Goal: Information Seeking & Learning: Find specific fact

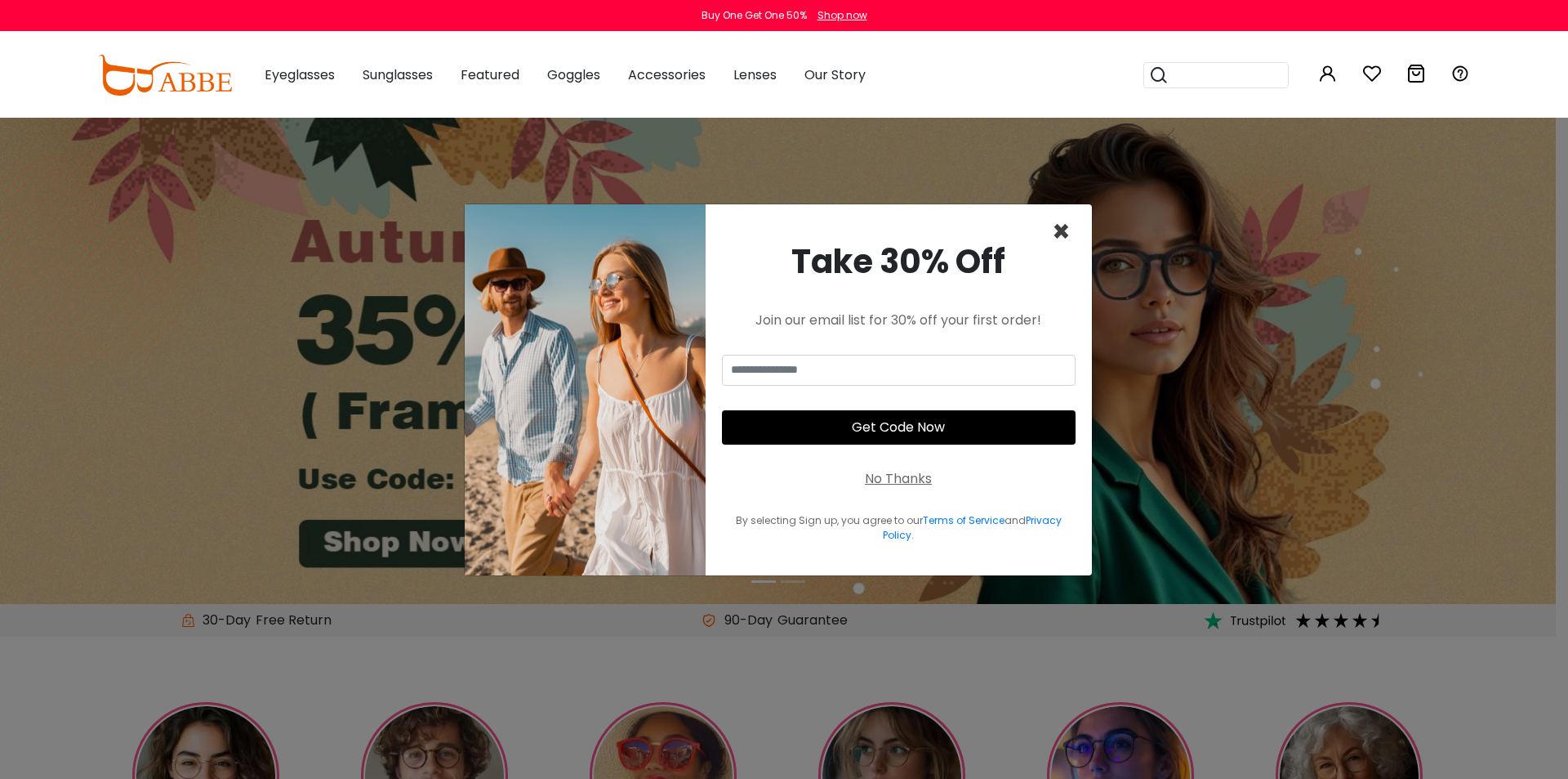
click at [1063, 229] on span "×" at bounding box center [1061, 231] width 19 height 42
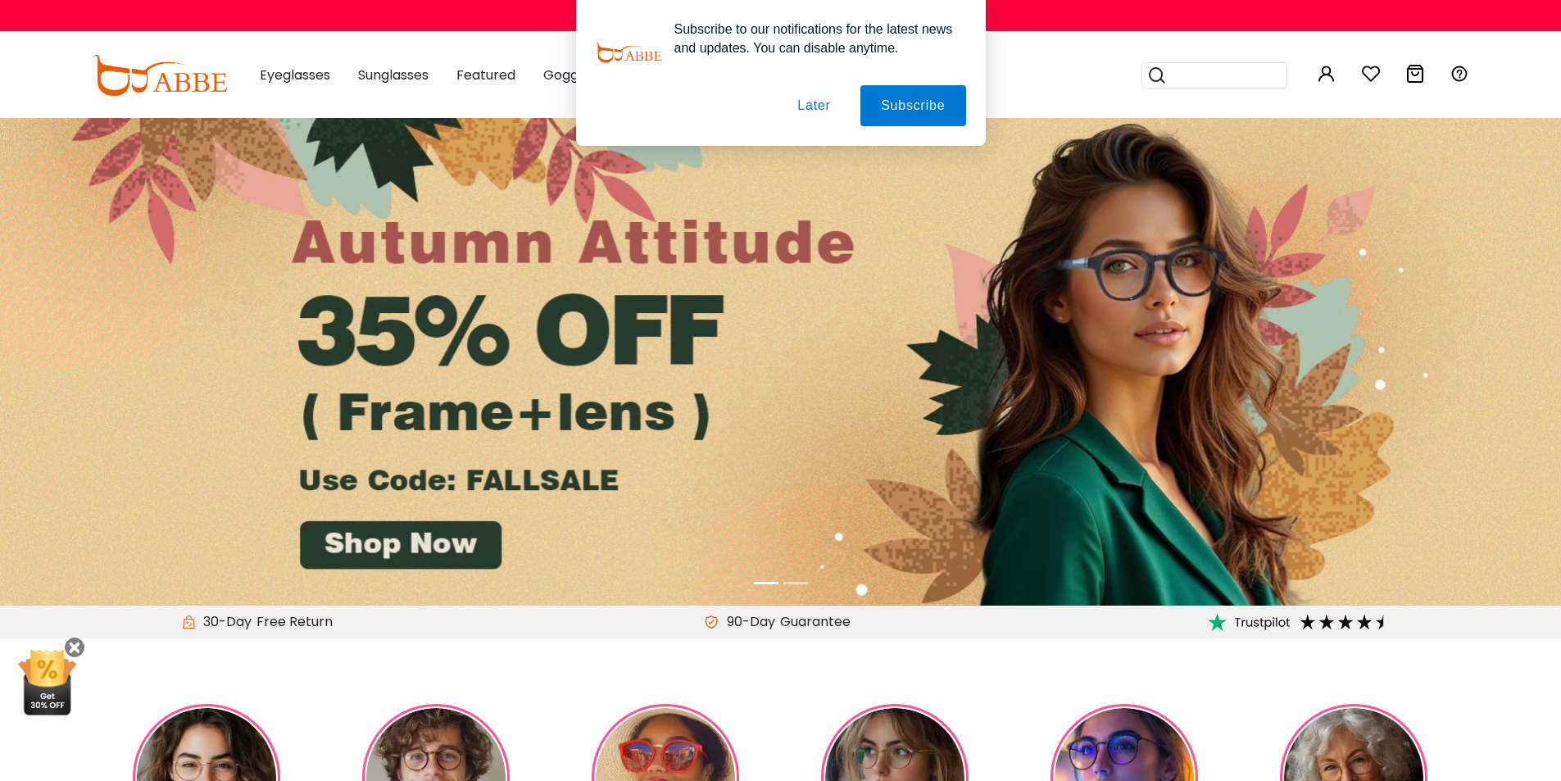
click at [815, 104] on button "Later" at bounding box center [814, 105] width 74 height 41
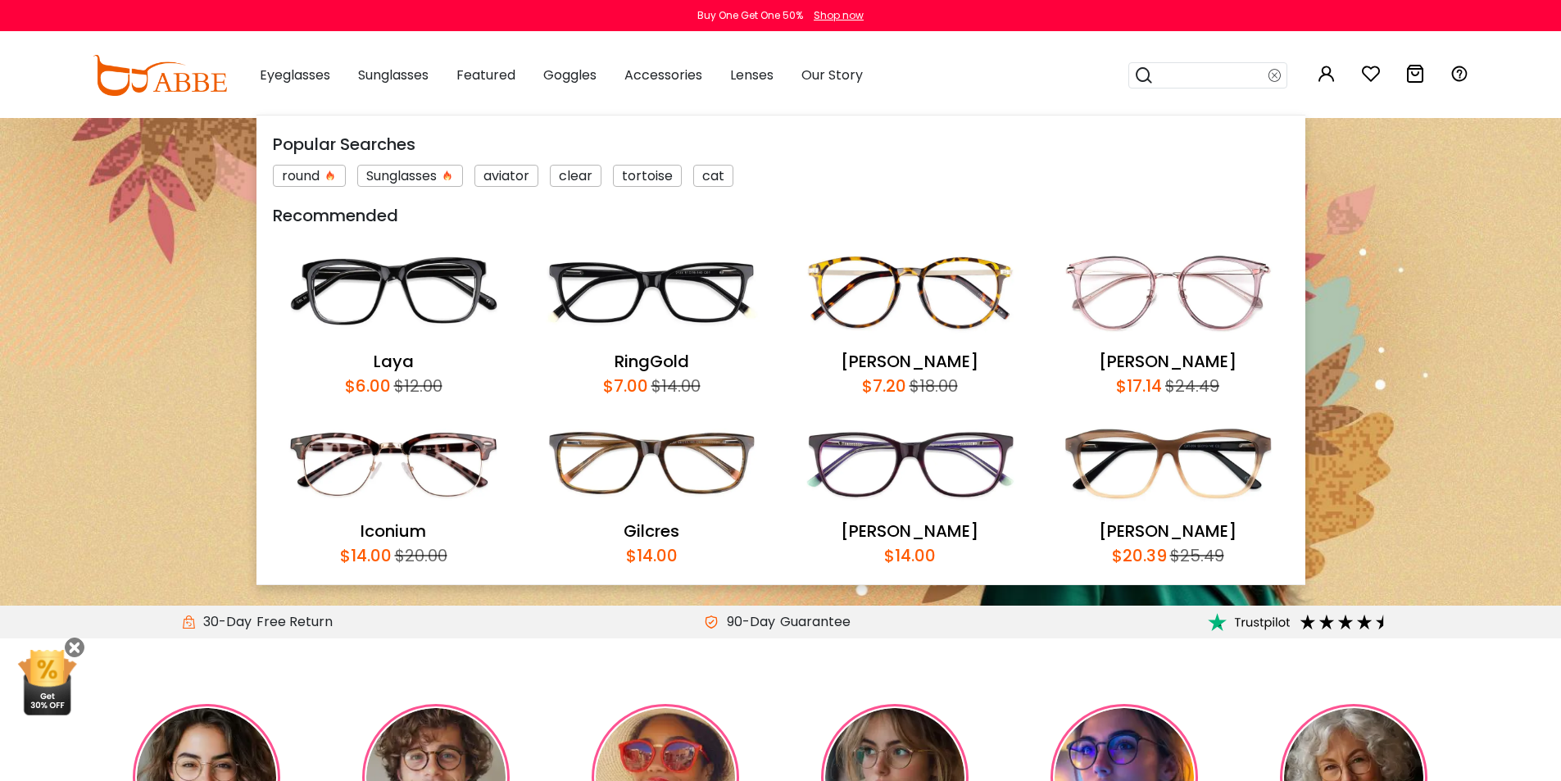
click at [1196, 79] on input "search" at bounding box center [1211, 75] width 115 height 25
type input "**********"
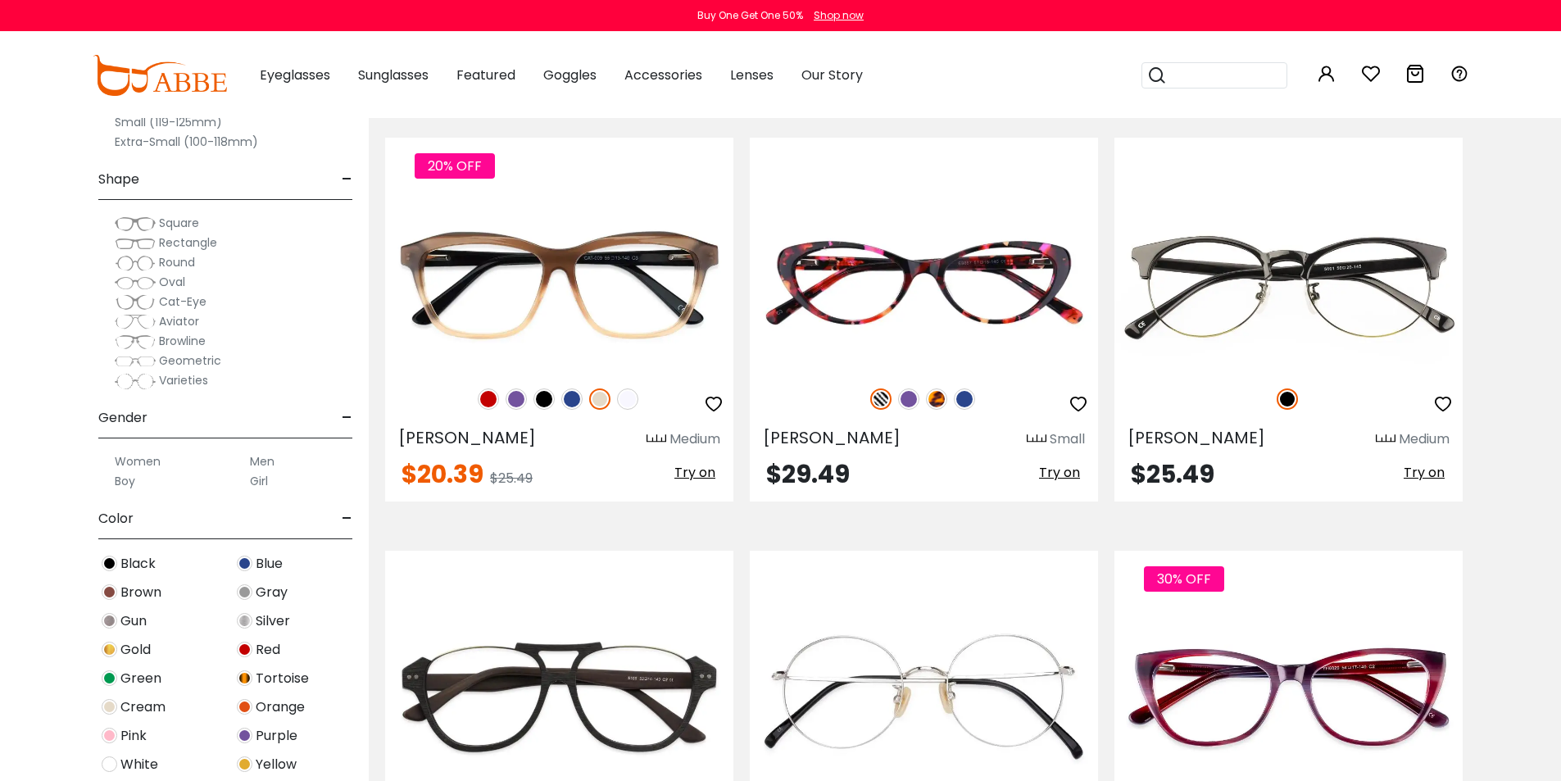
scroll to position [2622, 0]
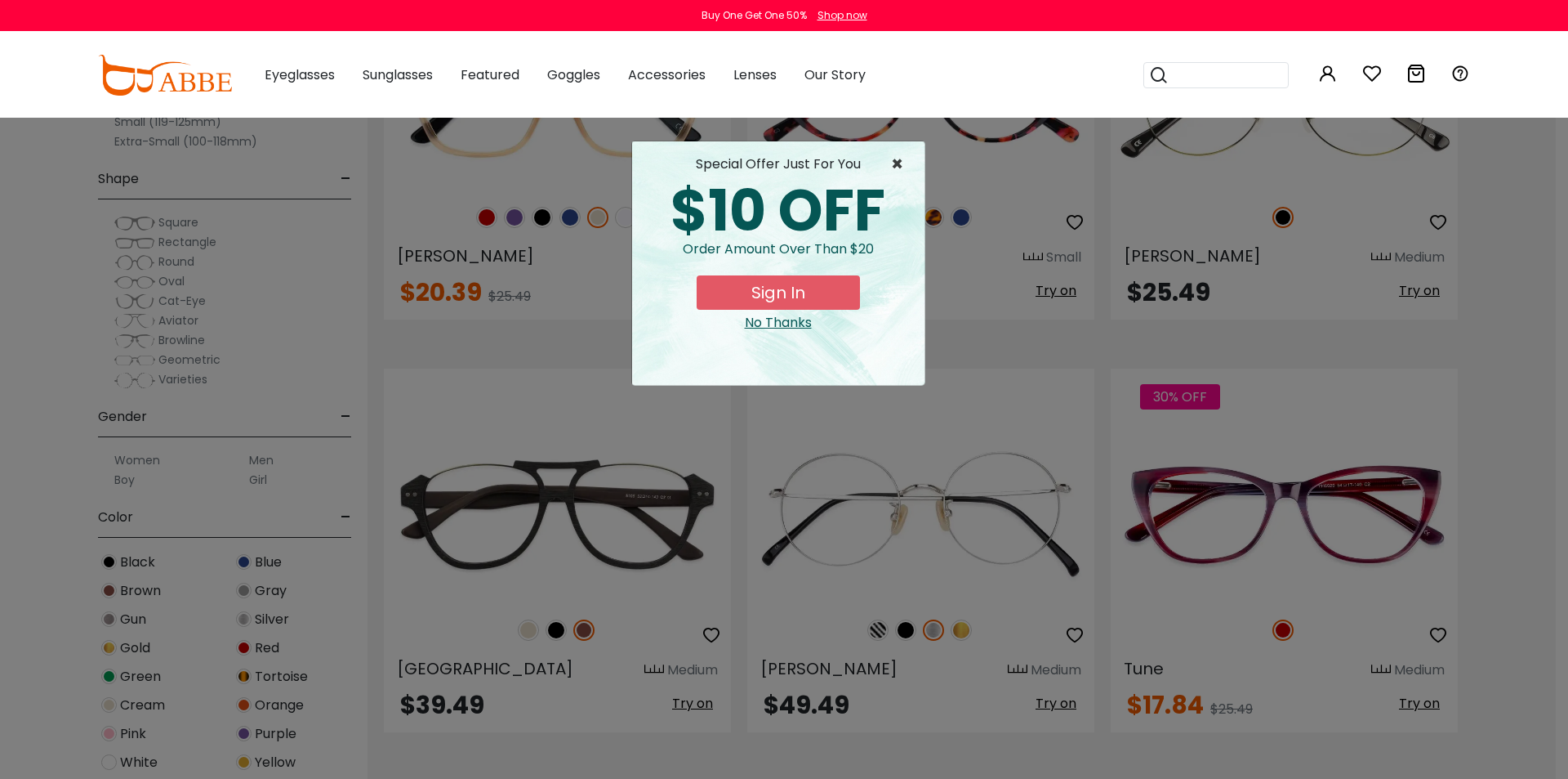
click at [898, 165] on span "×" at bounding box center [901, 165] width 20 height 20
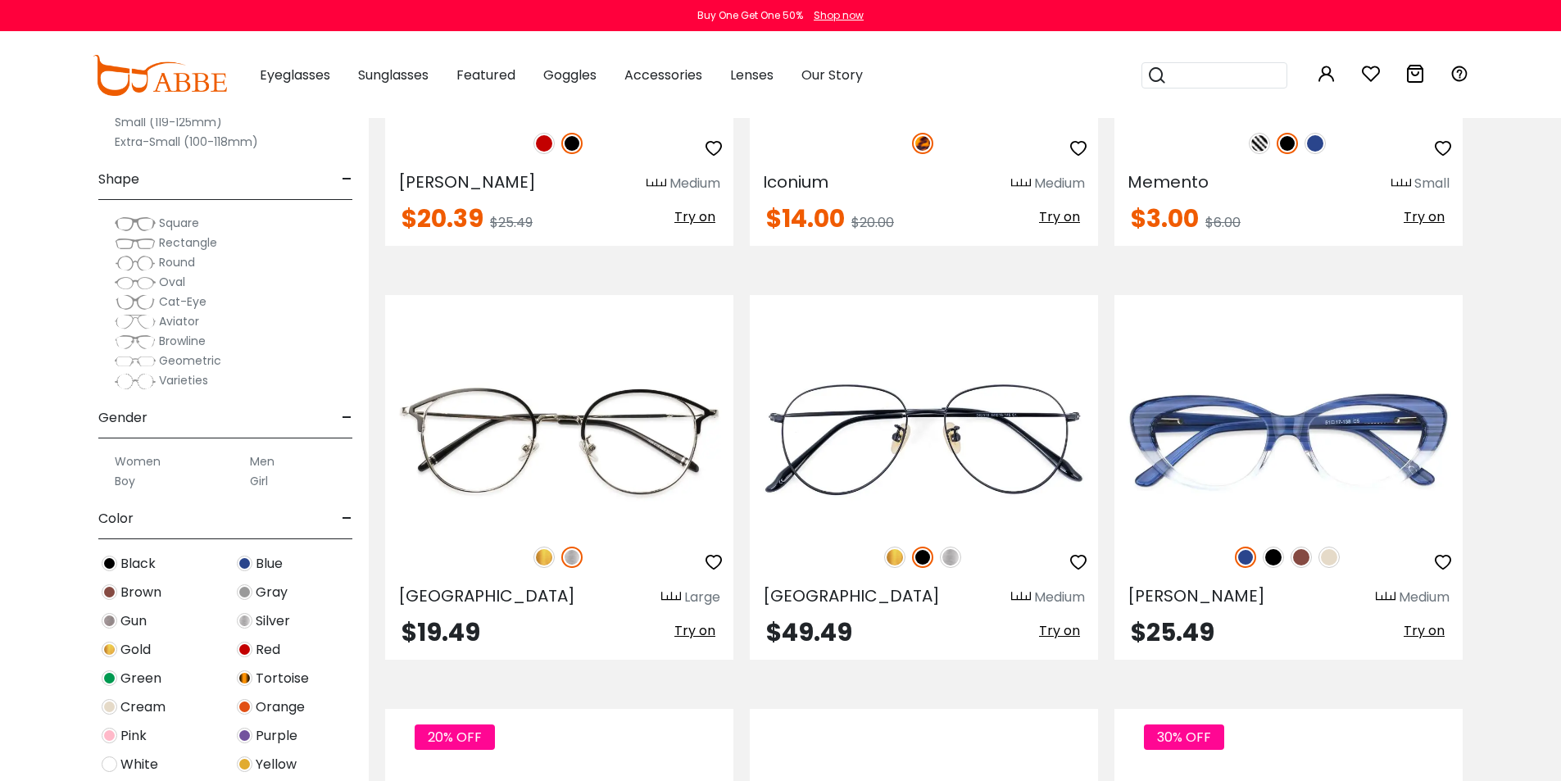
scroll to position [3851, 0]
